Goal: Task Accomplishment & Management: Manage account settings

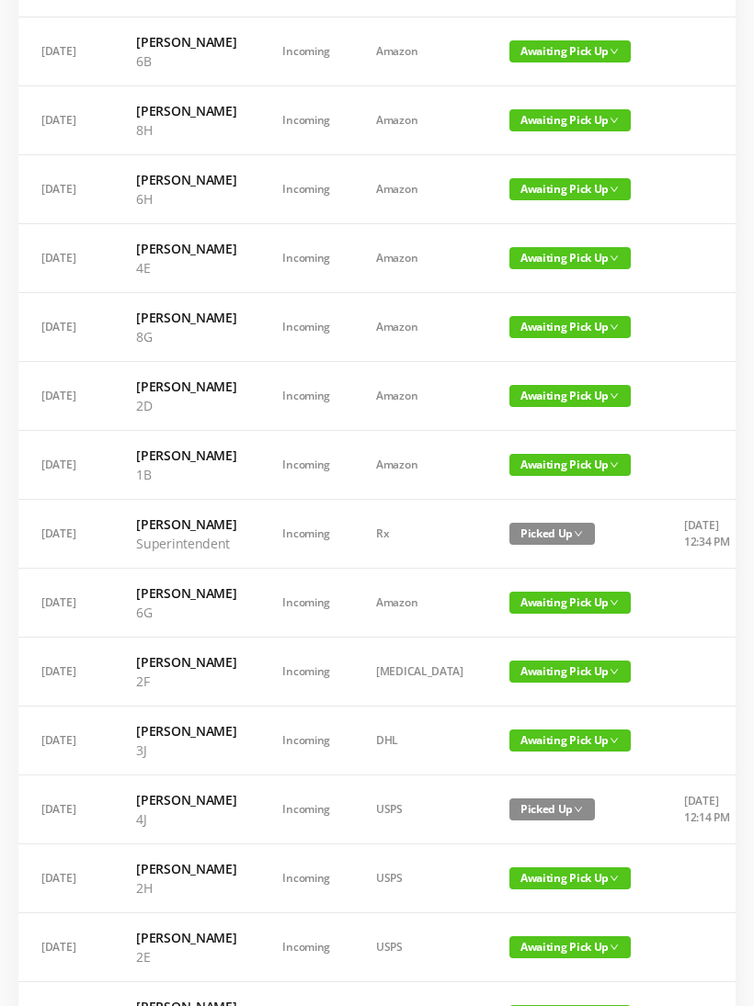
scroll to position [220, 0]
click at [582, 683] on span "Awaiting Pick Up" at bounding box center [569, 672] width 121 height 22
click at [535, 804] on link "Picked Up" at bounding box center [534, 814] width 119 height 29
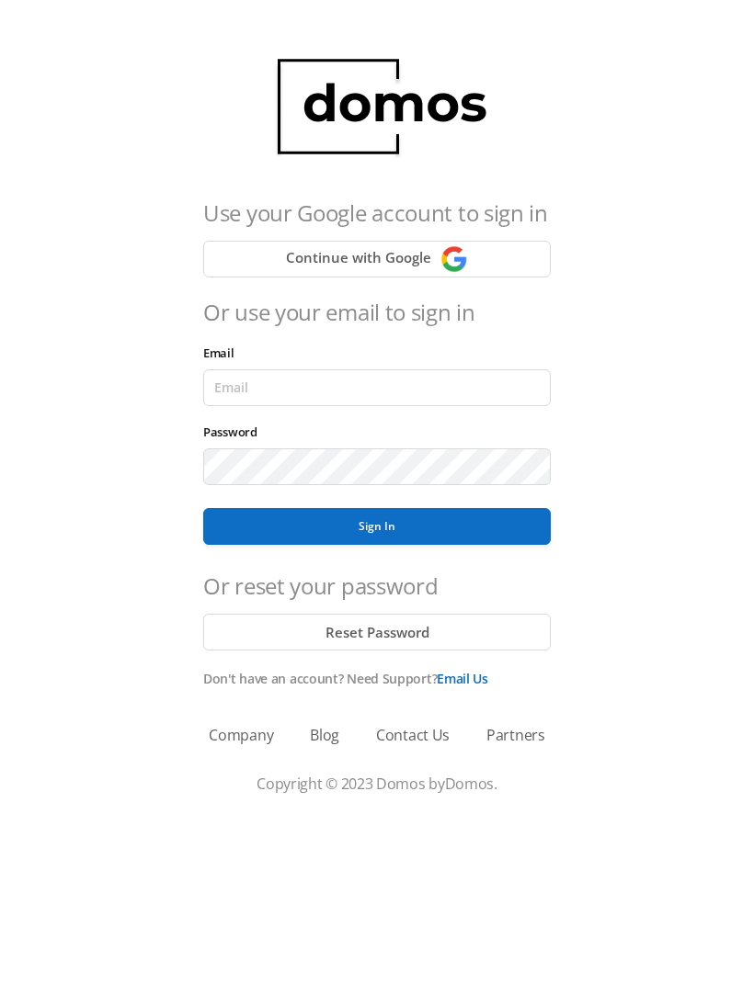
click at [475, 383] on input "Email" at bounding box center [376, 387] width 347 height 37
click at [485, 376] on input "Email" at bounding box center [376, 387] width 347 height 37
type input "[EMAIL_ADDRESS][DOMAIN_NAME]"
click at [377, 527] on button "Sign In" at bounding box center [376, 526] width 347 height 37
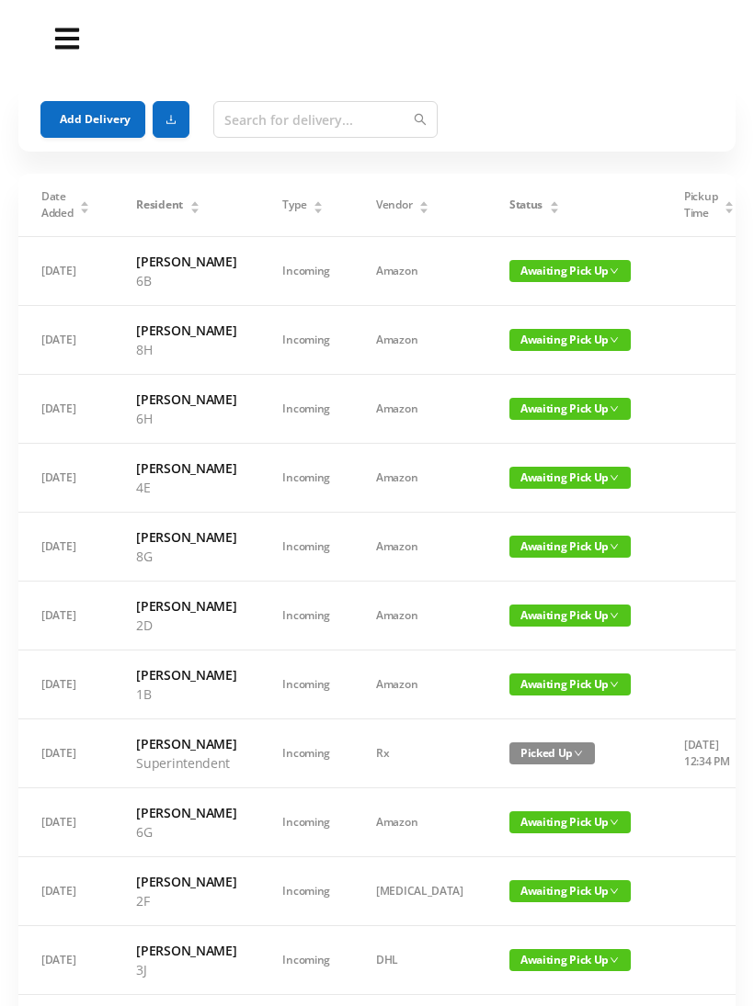
click at [519, 198] on div "Status" at bounding box center [534, 205] width 51 height 17
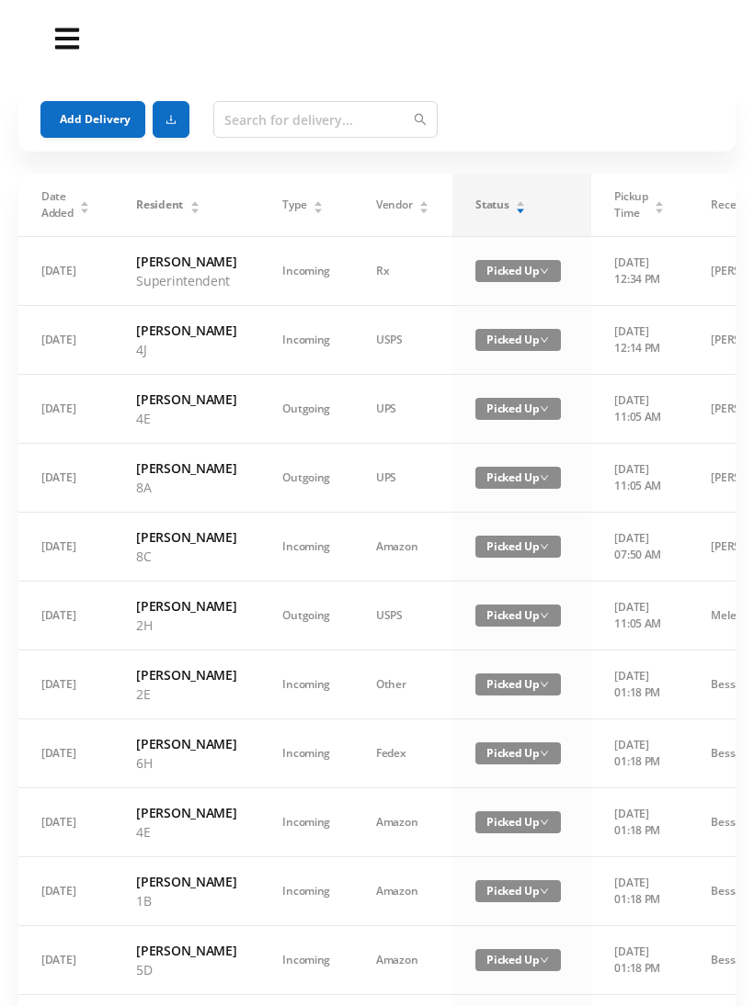
click at [518, 205] on icon "icon: caret-up" at bounding box center [519, 204] width 7 height 5
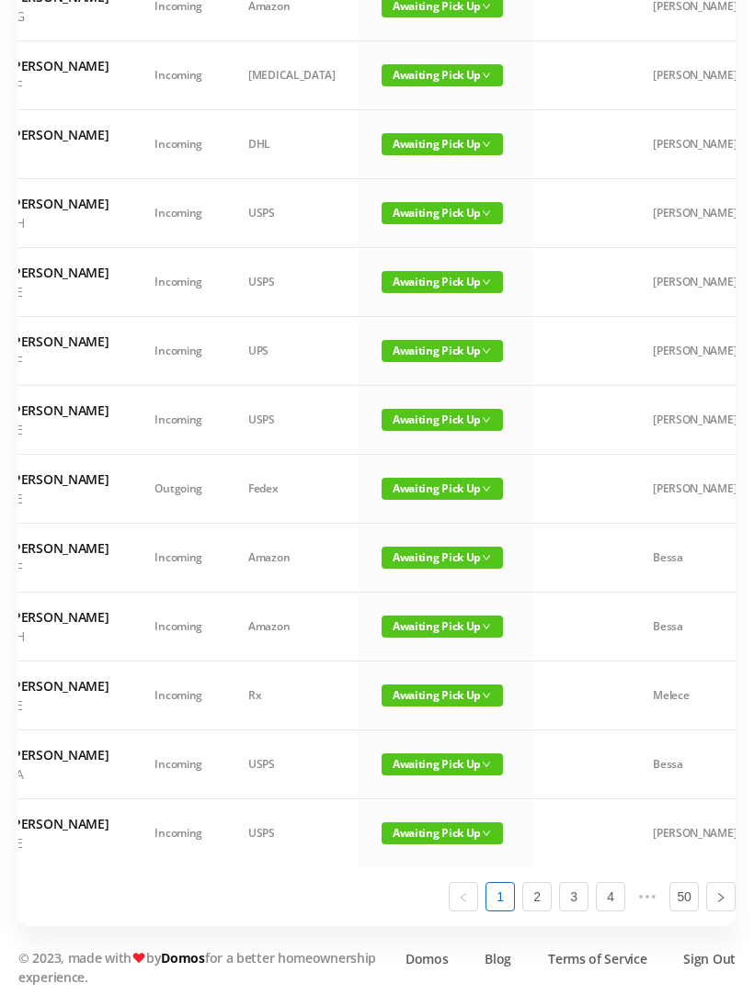
scroll to position [1000, 0]
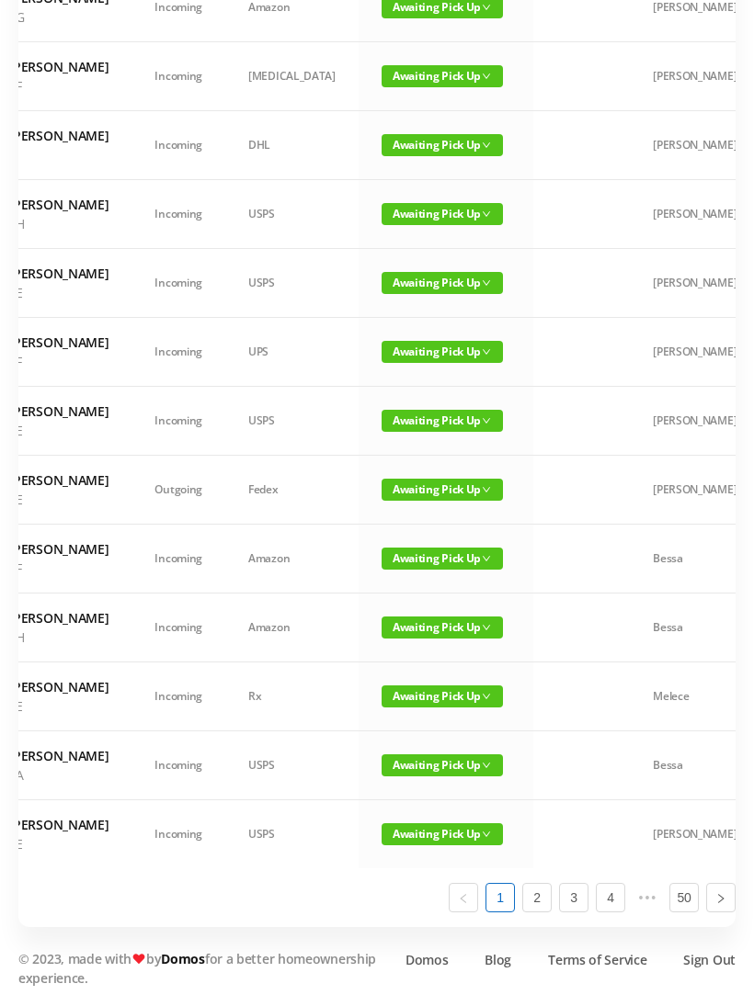
click at [433, 639] on span "Awaiting Pick Up" at bounding box center [441, 628] width 121 height 22
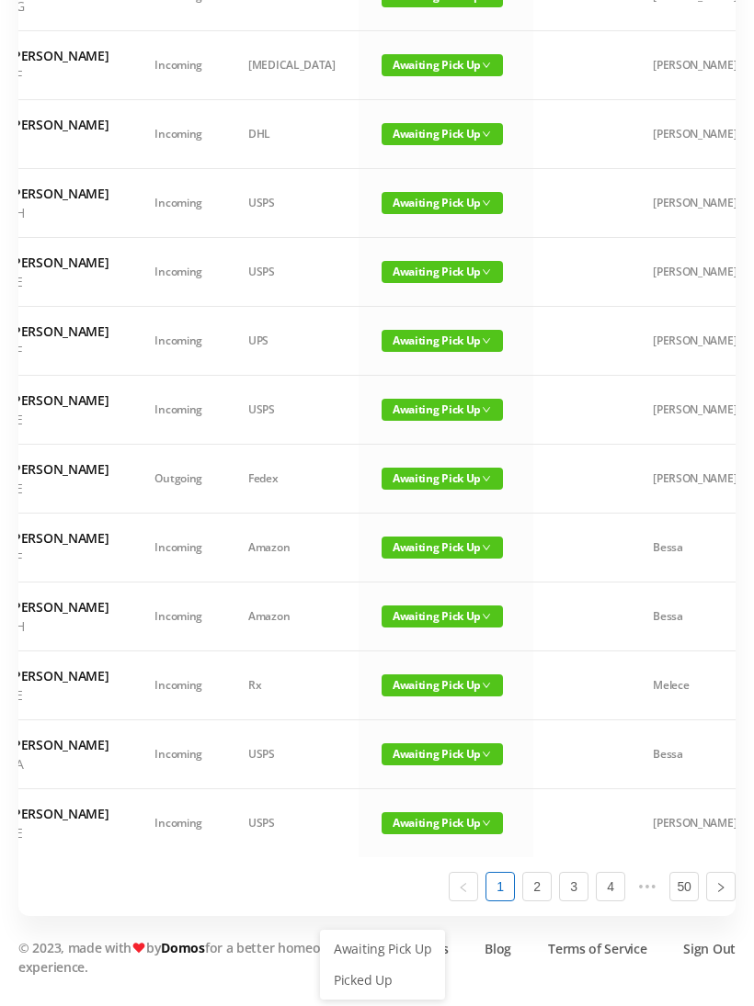
click at [386, 966] on link "Picked Up" at bounding box center [382, 980] width 119 height 29
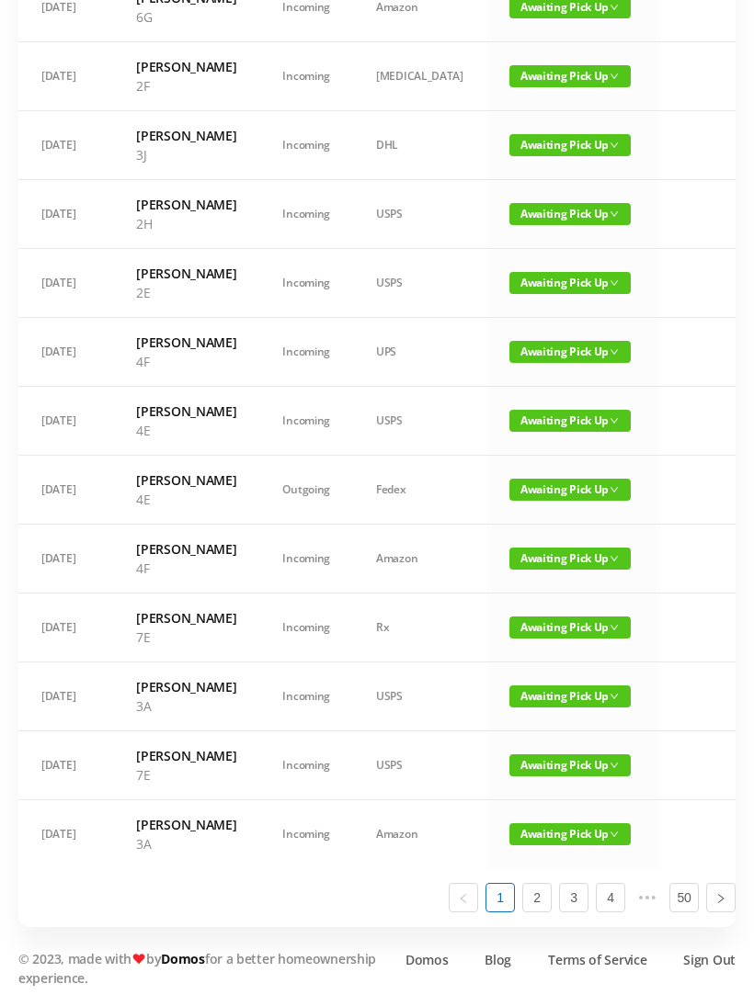
scroll to position [1080, 0]
click at [530, 912] on link "2" at bounding box center [537, 898] width 28 height 28
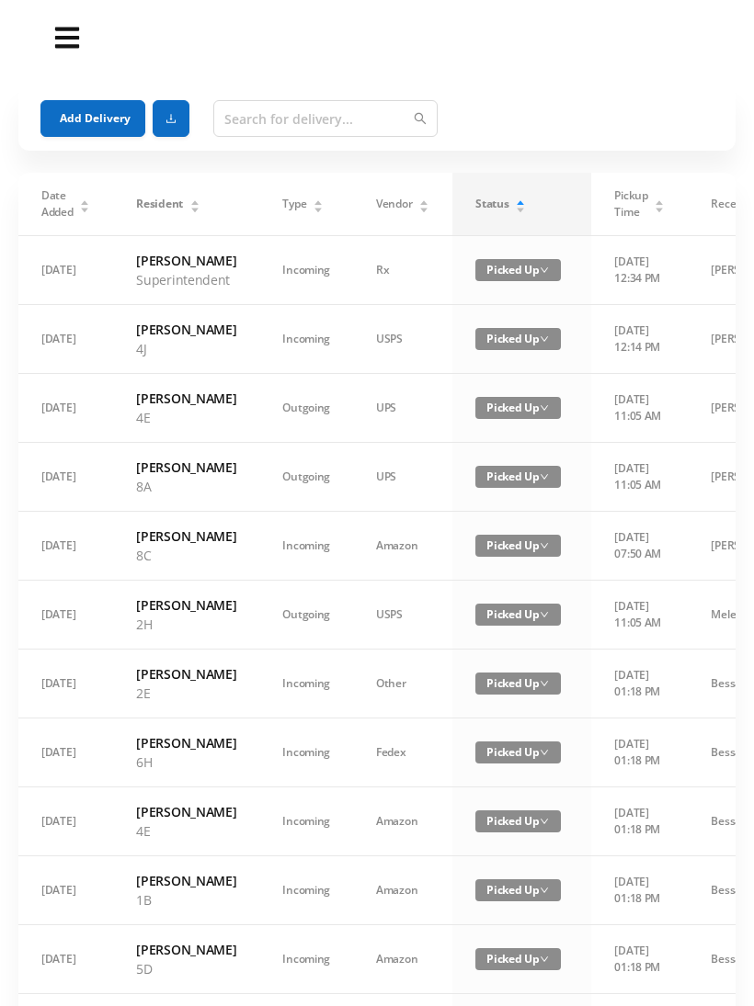
scroll to position [0, 0]
click at [526, 202] on div "Status" at bounding box center [500, 205] width 51 height 17
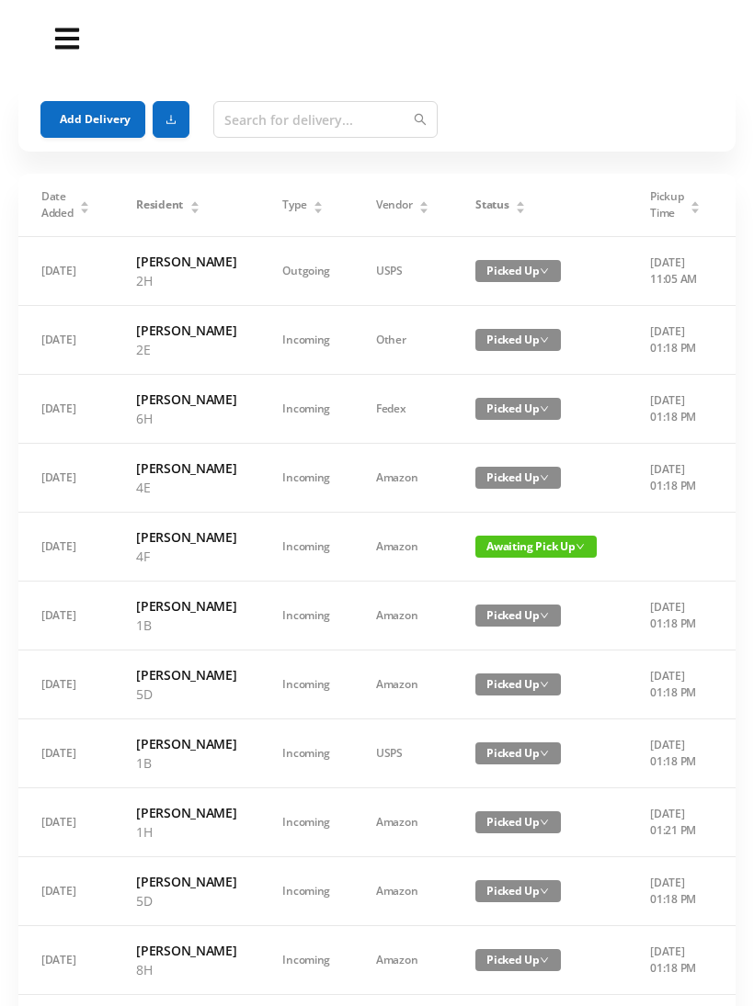
click at [526, 199] on div "Status" at bounding box center [500, 205] width 51 height 17
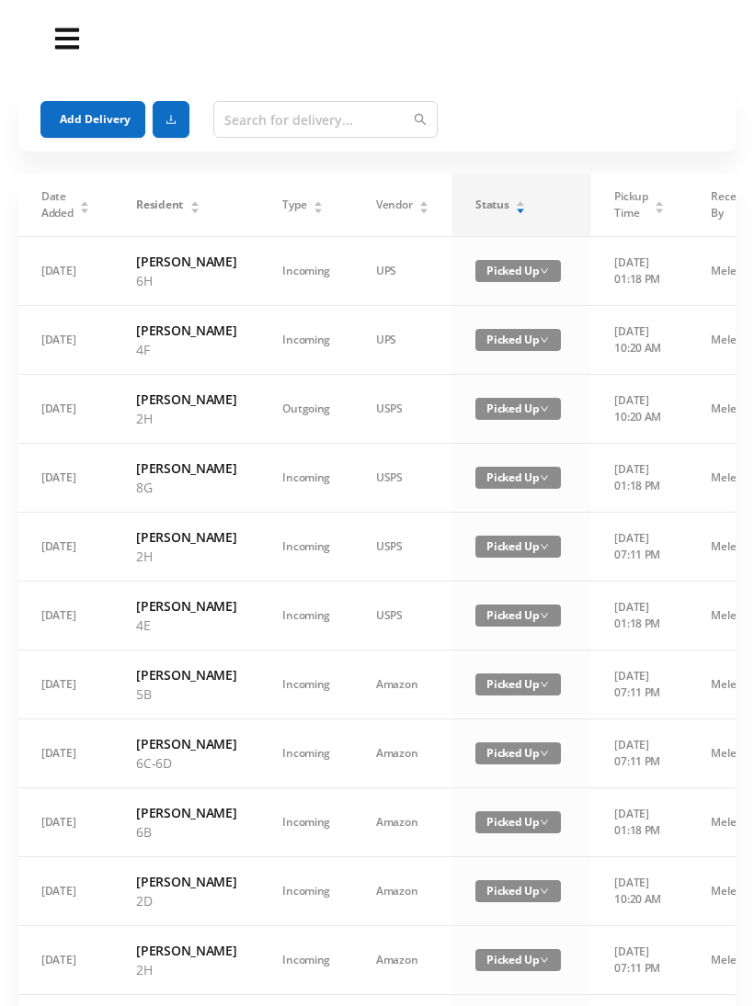
click at [517, 197] on div "Status" at bounding box center [500, 205] width 51 height 17
click at [520, 197] on div "Status" at bounding box center [500, 205] width 51 height 17
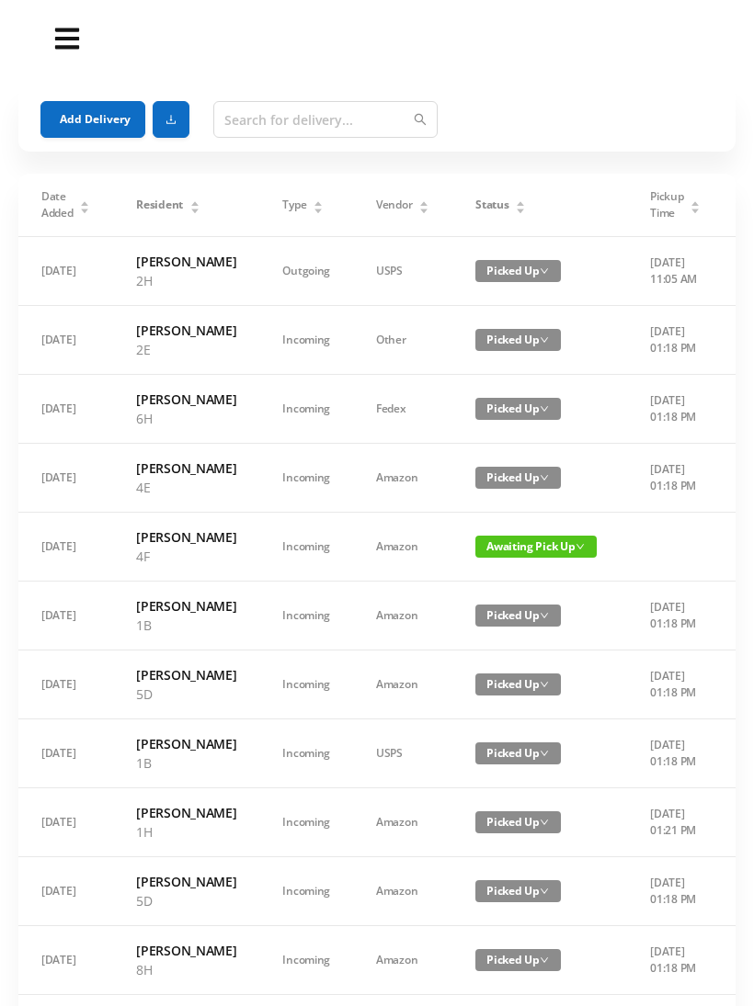
click at [526, 208] on div "Status" at bounding box center [500, 205] width 51 height 17
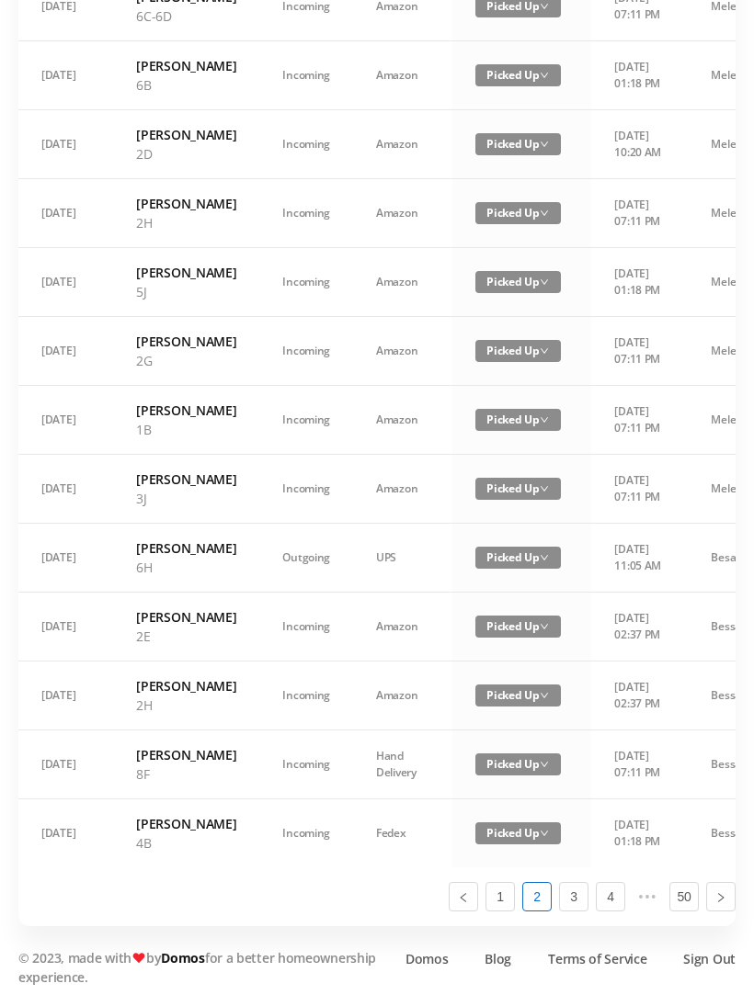
scroll to position [1061, 0]
click at [503, 912] on link "1" at bounding box center [500, 898] width 28 height 28
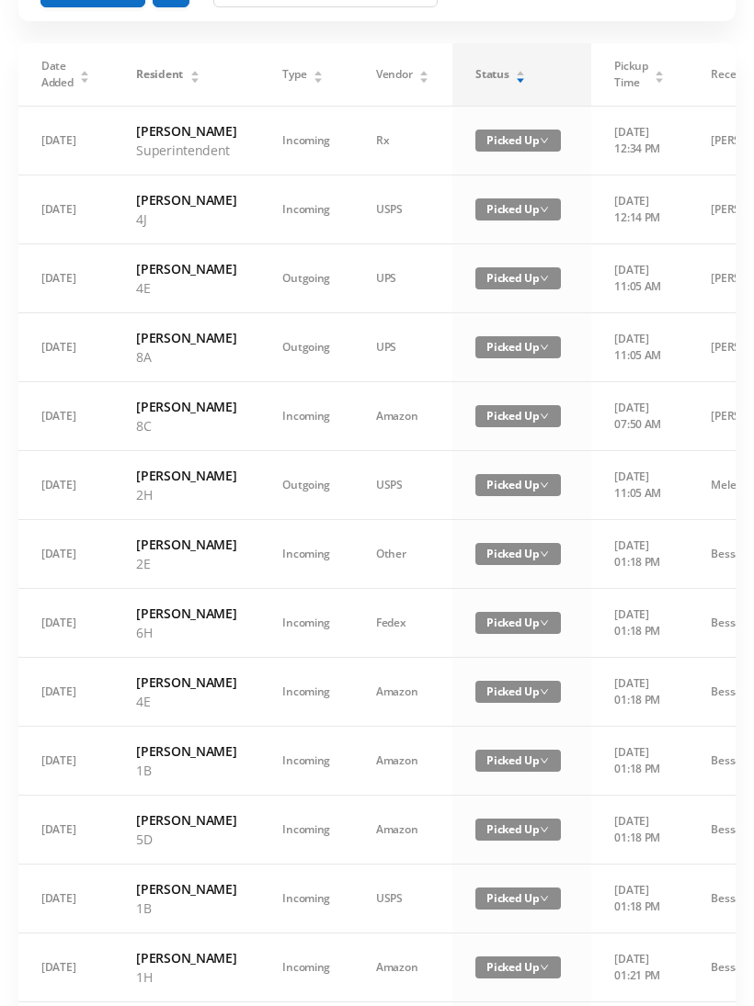
scroll to position [0, 0]
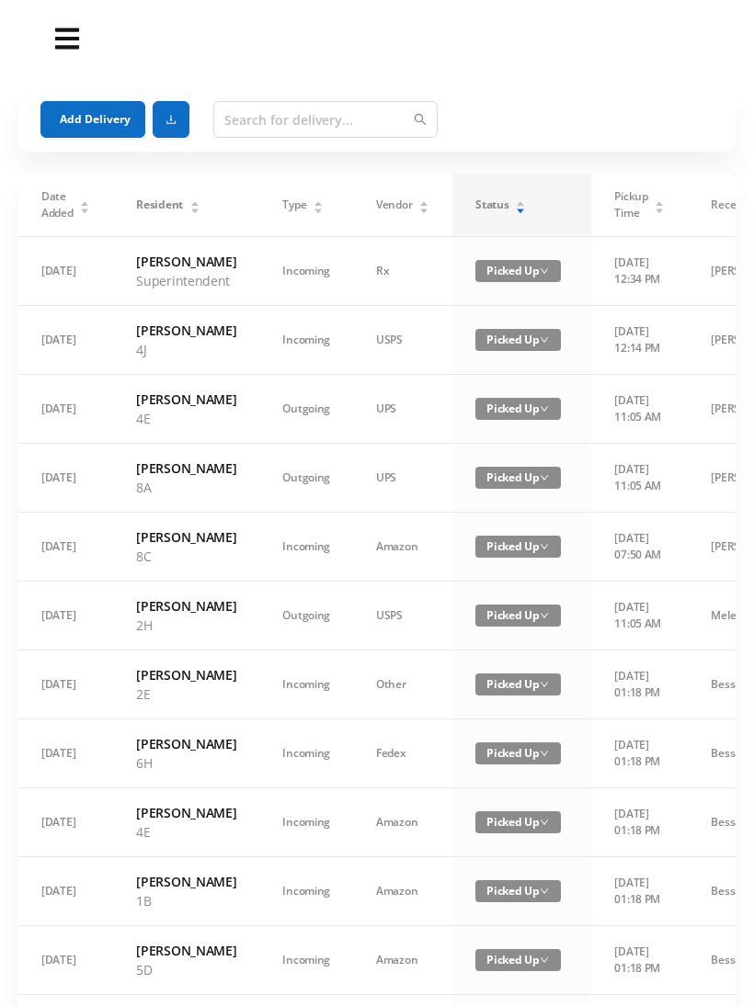
click at [521, 207] on icon "icon: caret-down" at bounding box center [521, 211] width 10 height 10
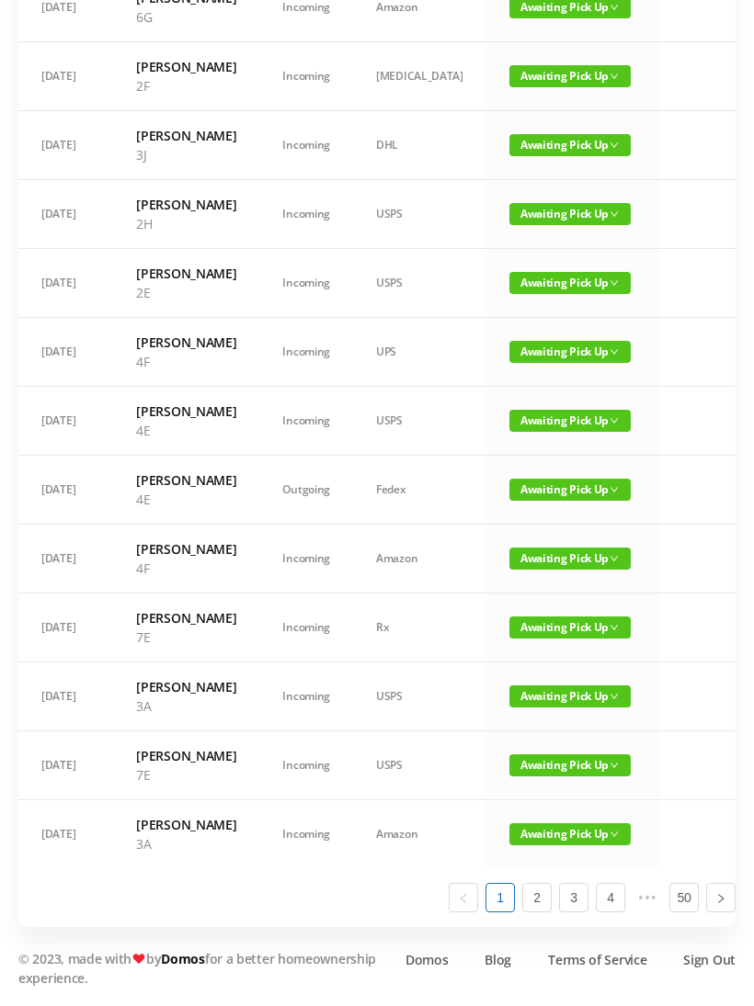
scroll to position [1080, 0]
